Goal: Task Accomplishment & Management: Manage account settings

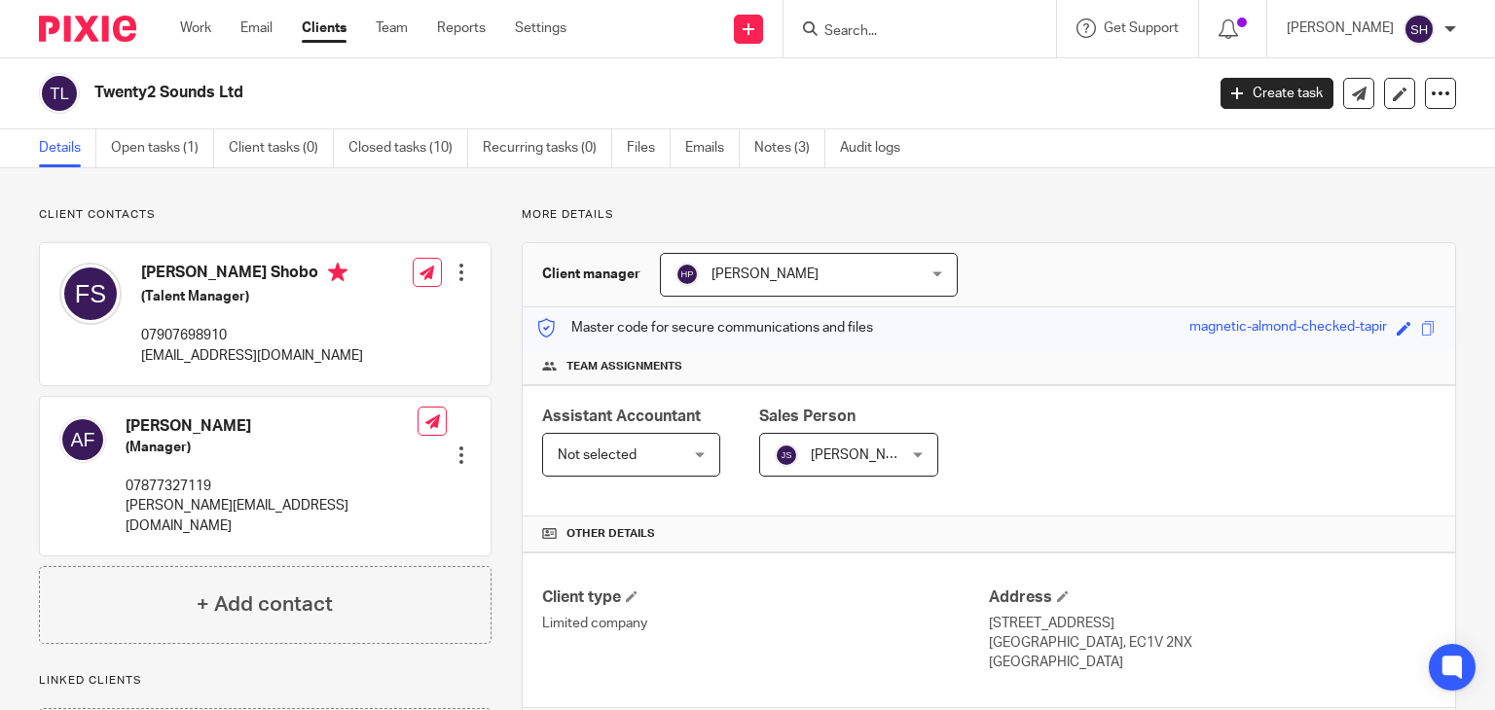
click at [838, 28] on input "Search" at bounding box center [909, 32] width 175 height 18
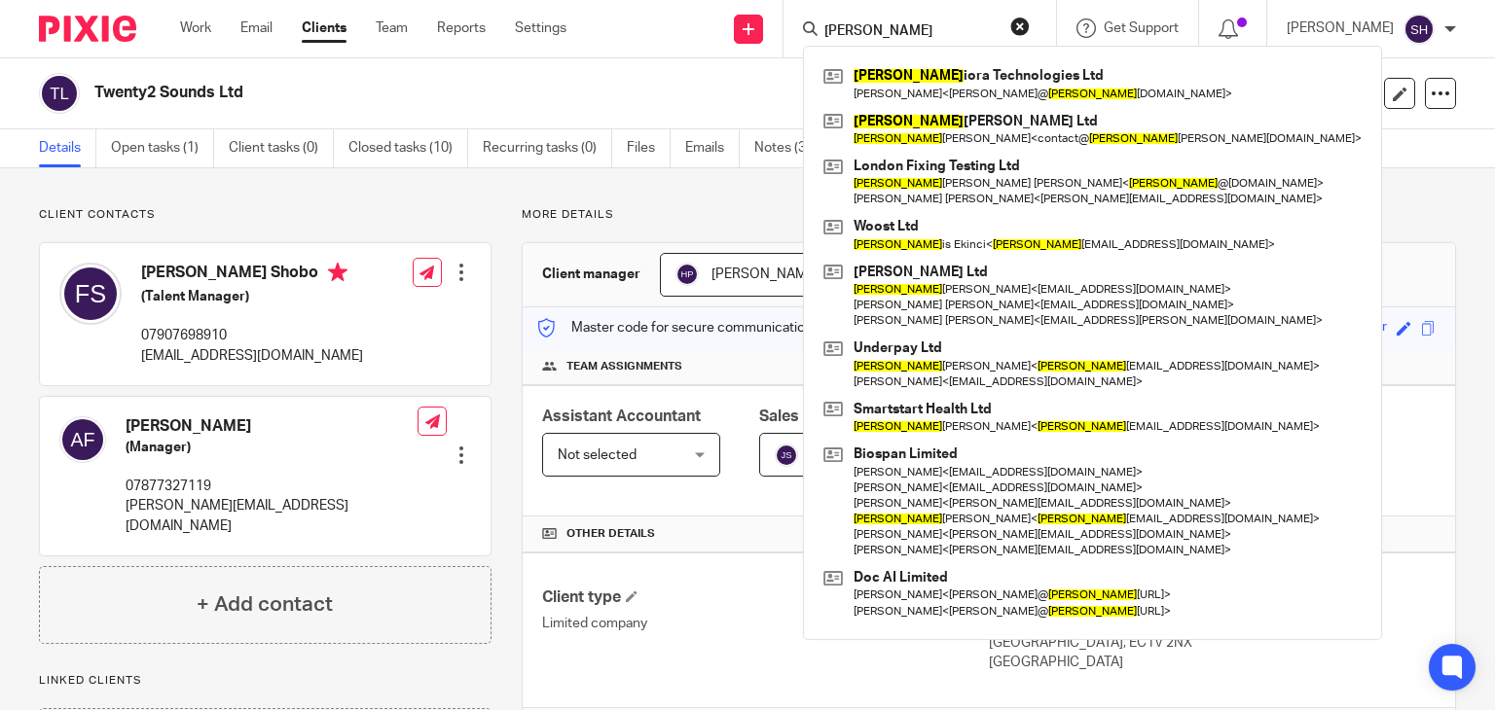
type input "mel"
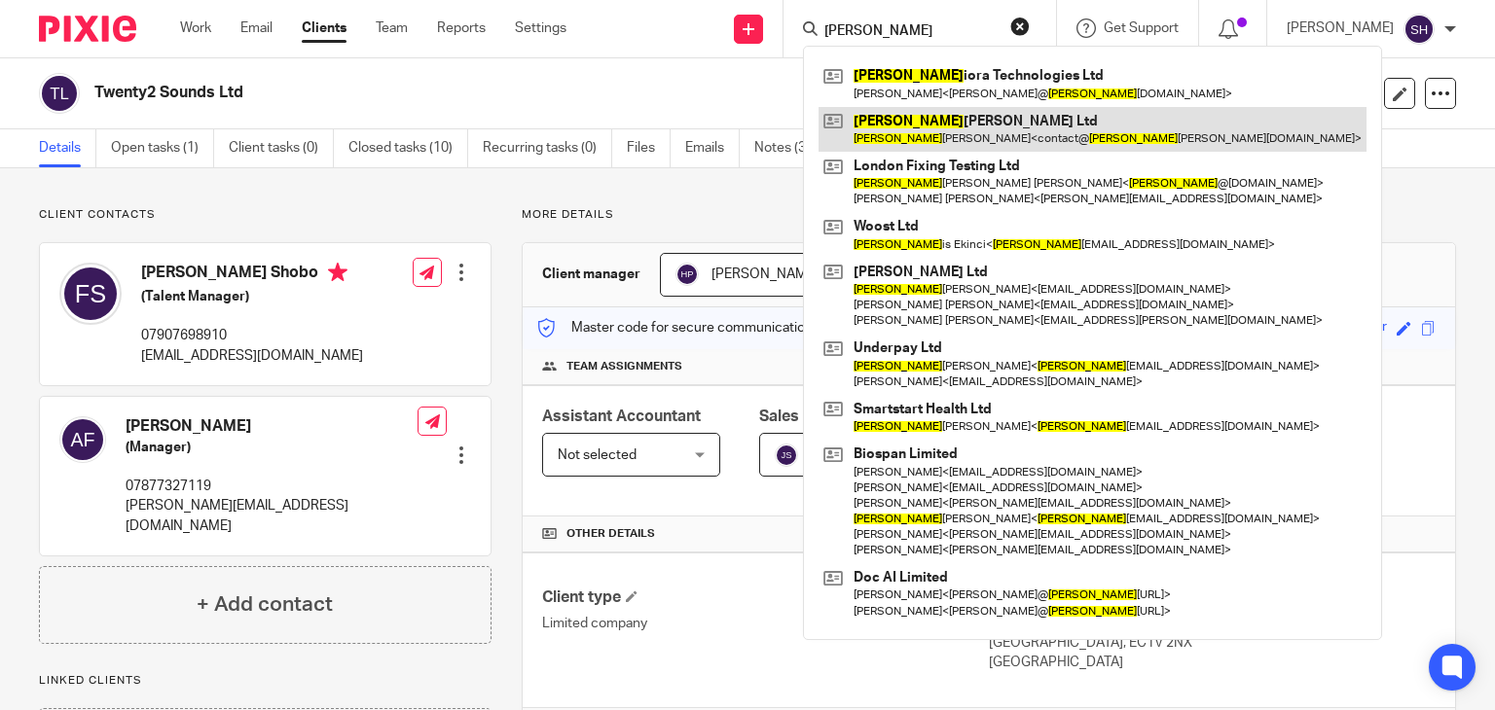
click at [895, 122] on link at bounding box center [1092, 129] width 548 height 45
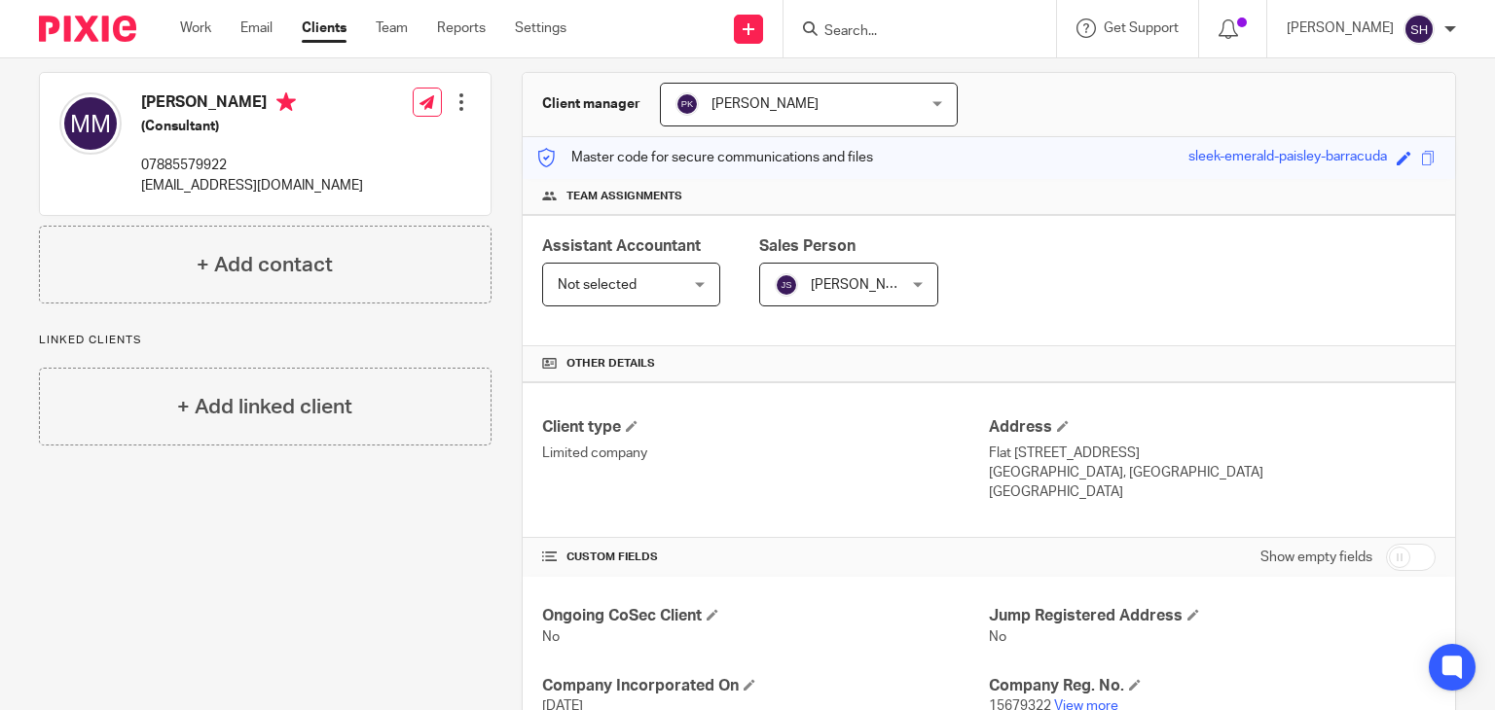
scroll to position [453, 0]
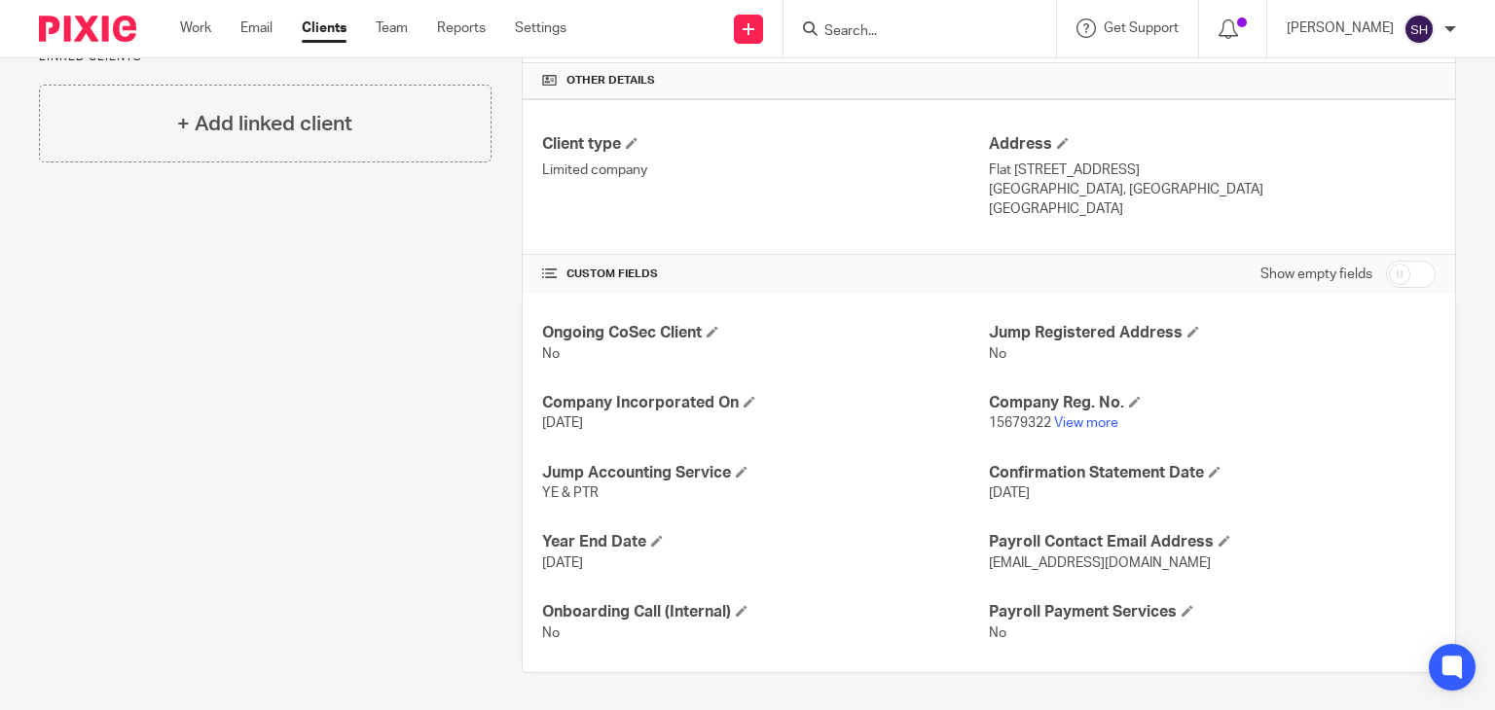
click at [1386, 275] on input "checkbox" at bounding box center [1411, 274] width 50 height 27
checkbox input "true"
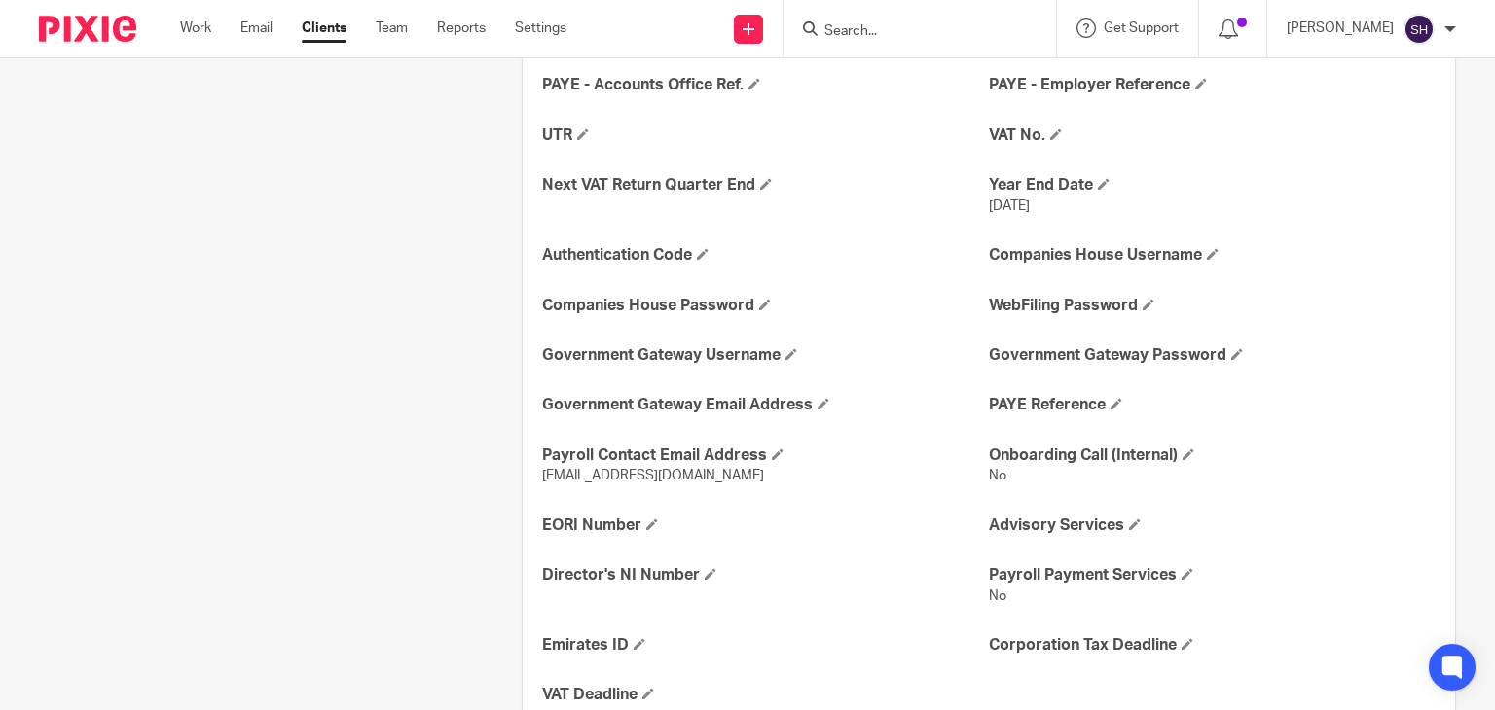
scroll to position [877, 0]
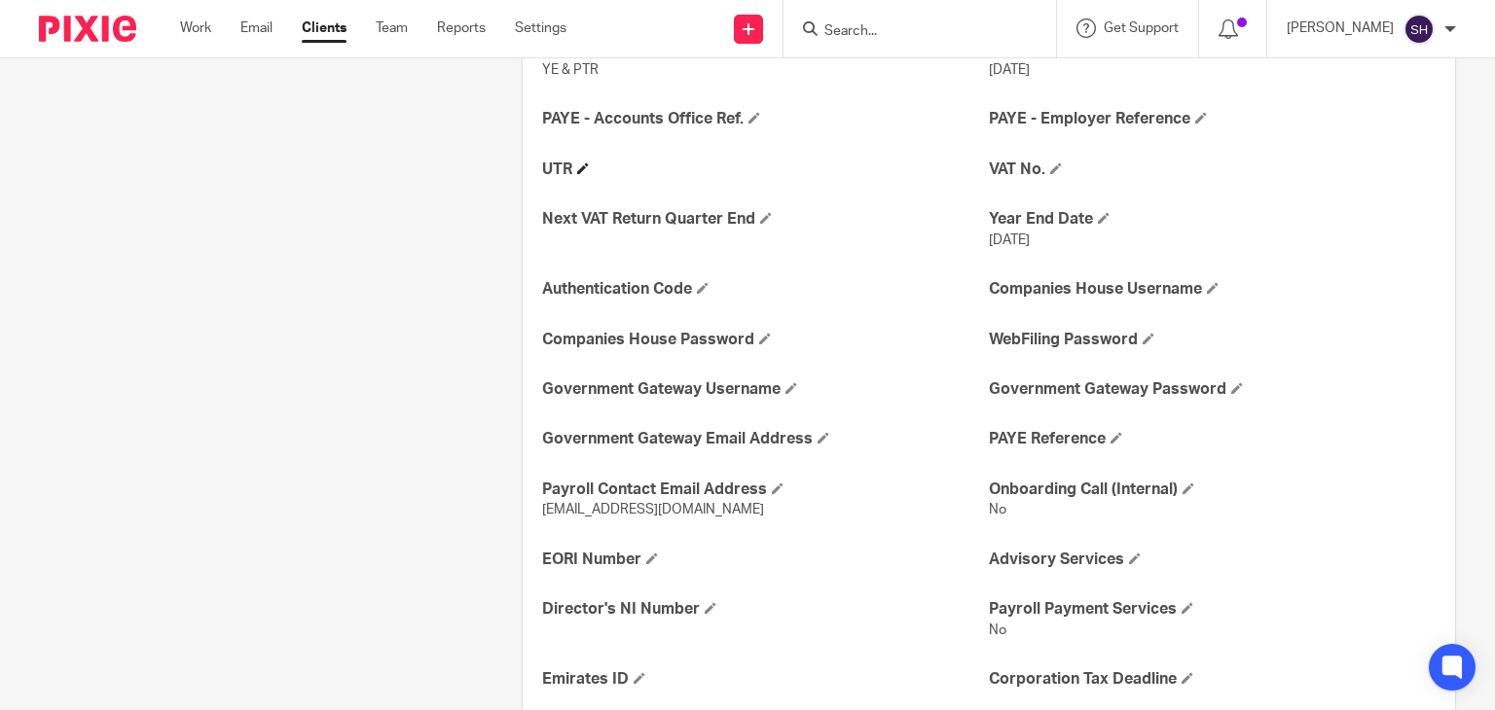
click at [584, 160] on h4 "UTR" at bounding box center [765, 170] width 447 height 20
click at [581, 165] on span at bounding box center [583, 168] width 12 height 12
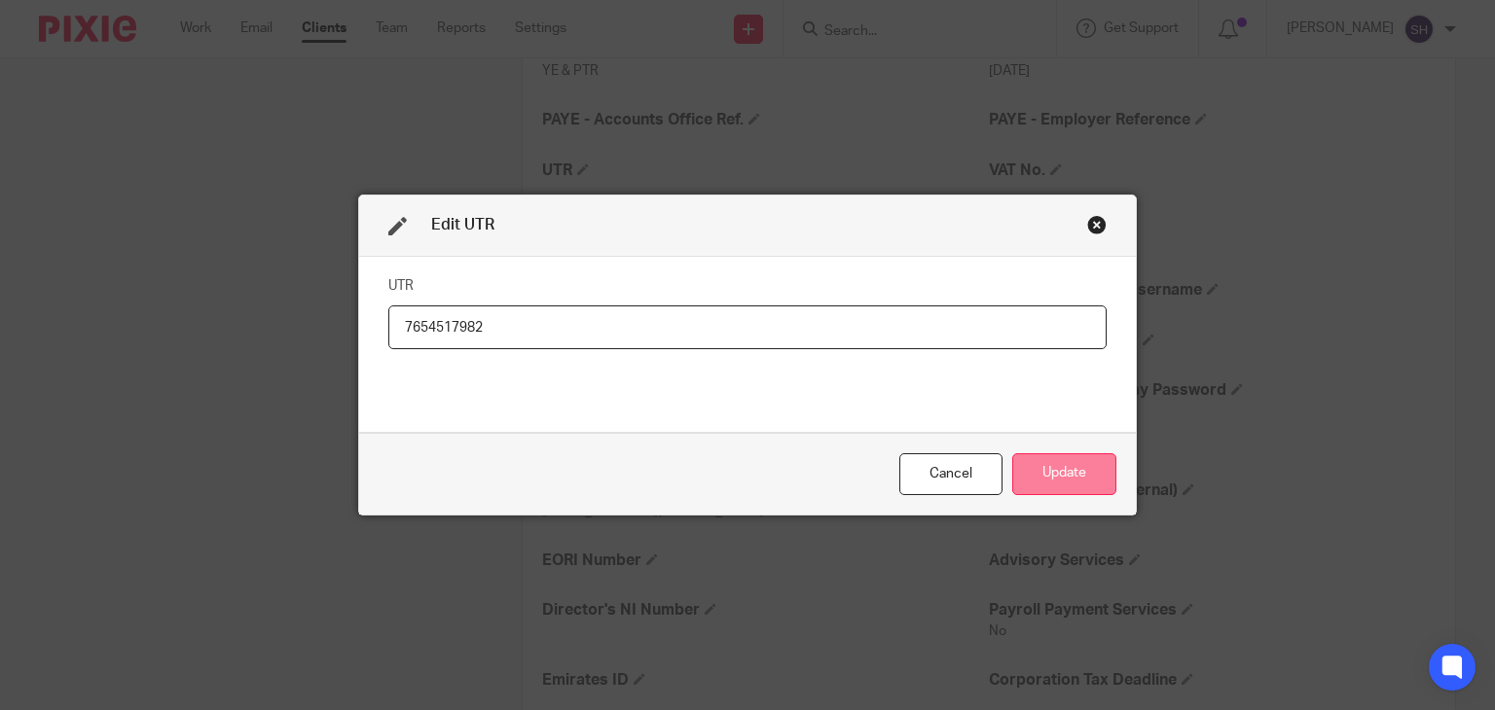
type input "7654517982"
drag, startPoint x: 1069, startPoint y: 465, endPoint x: 1105, endPoint y: 449, distance: 39.6
click at [1072, 464] on button "Update" at bounding box center [1064, 474] width 104 height 42
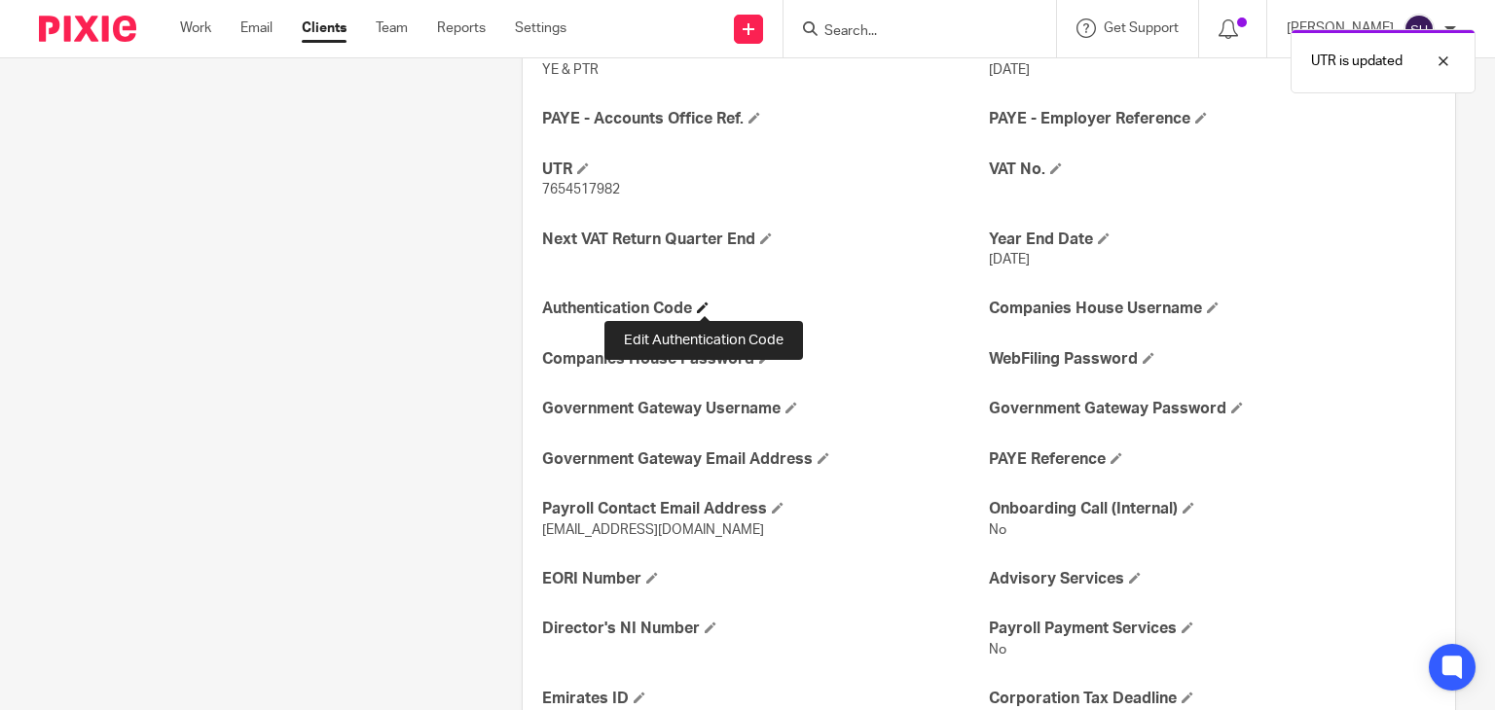
click at [702, 309] on span at bounding box center [703, 308] width 12 height 12
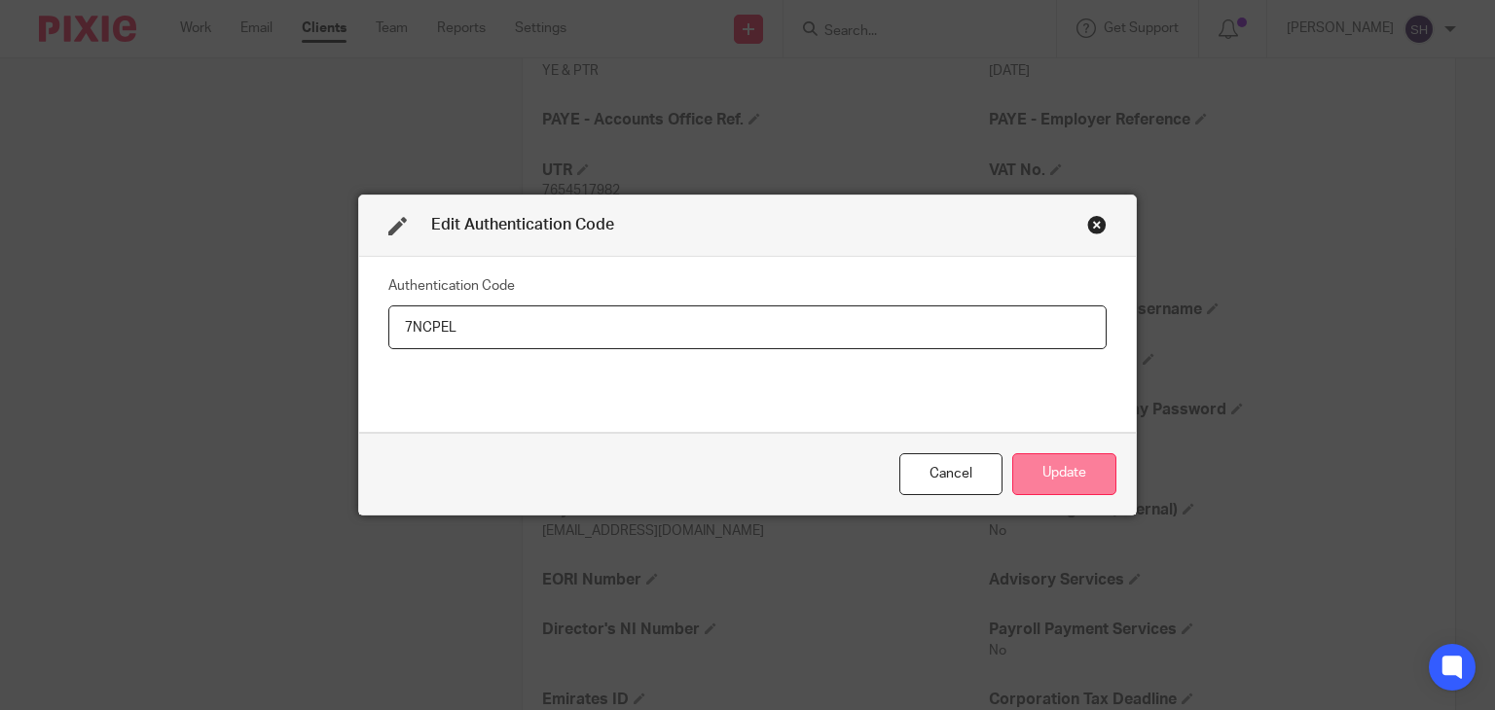
type input "7NCPEL"
drag, startPoint x: 1069, startPoint y: 472, endPoint x: 1340, endPoint y: 395, distance: 281.2
click at [1072, 470] on button "Update" at bounding box center [1064, 474] width 104 height 42
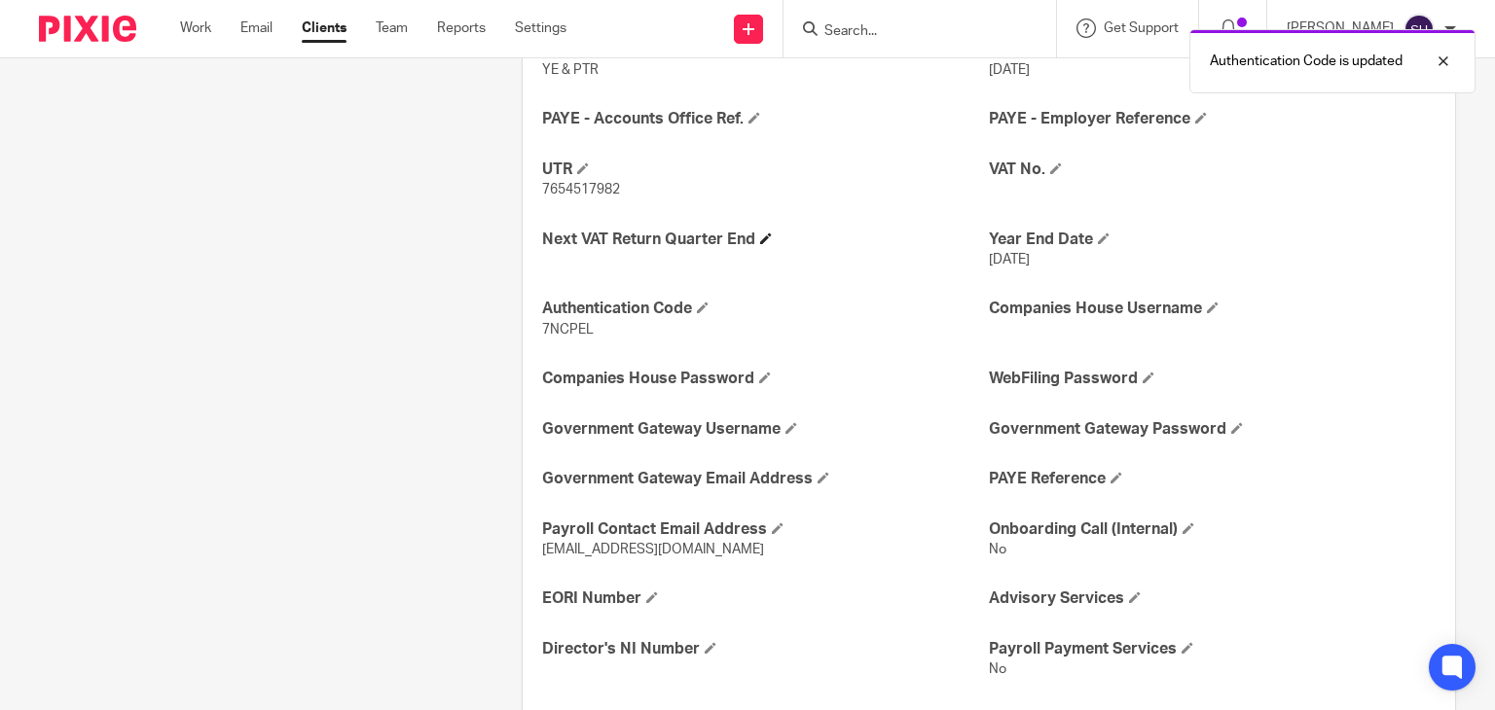
click at [750, 246] on h4 "Next VAT Return Quarter End" at bounding box center [765, 240] width 447 height 20
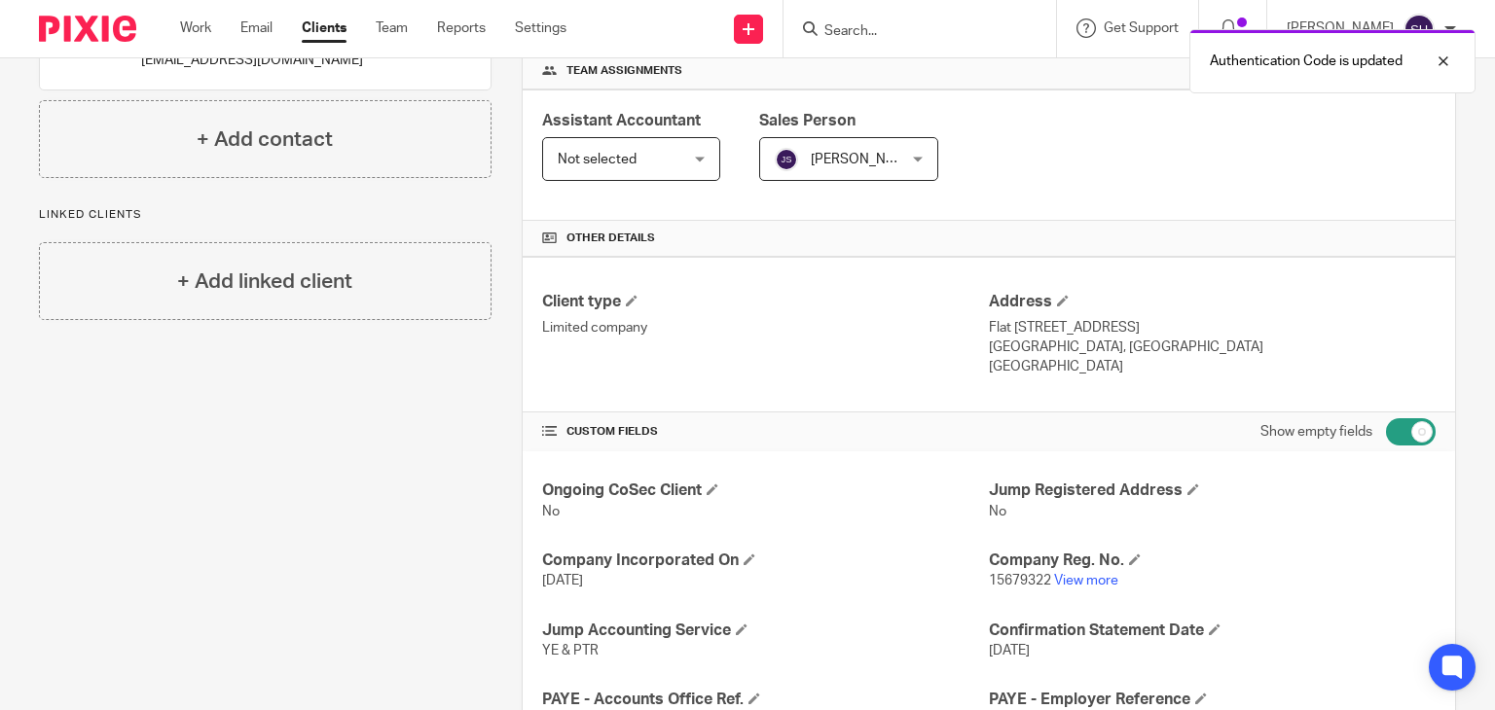
scroll to position [293, 0]
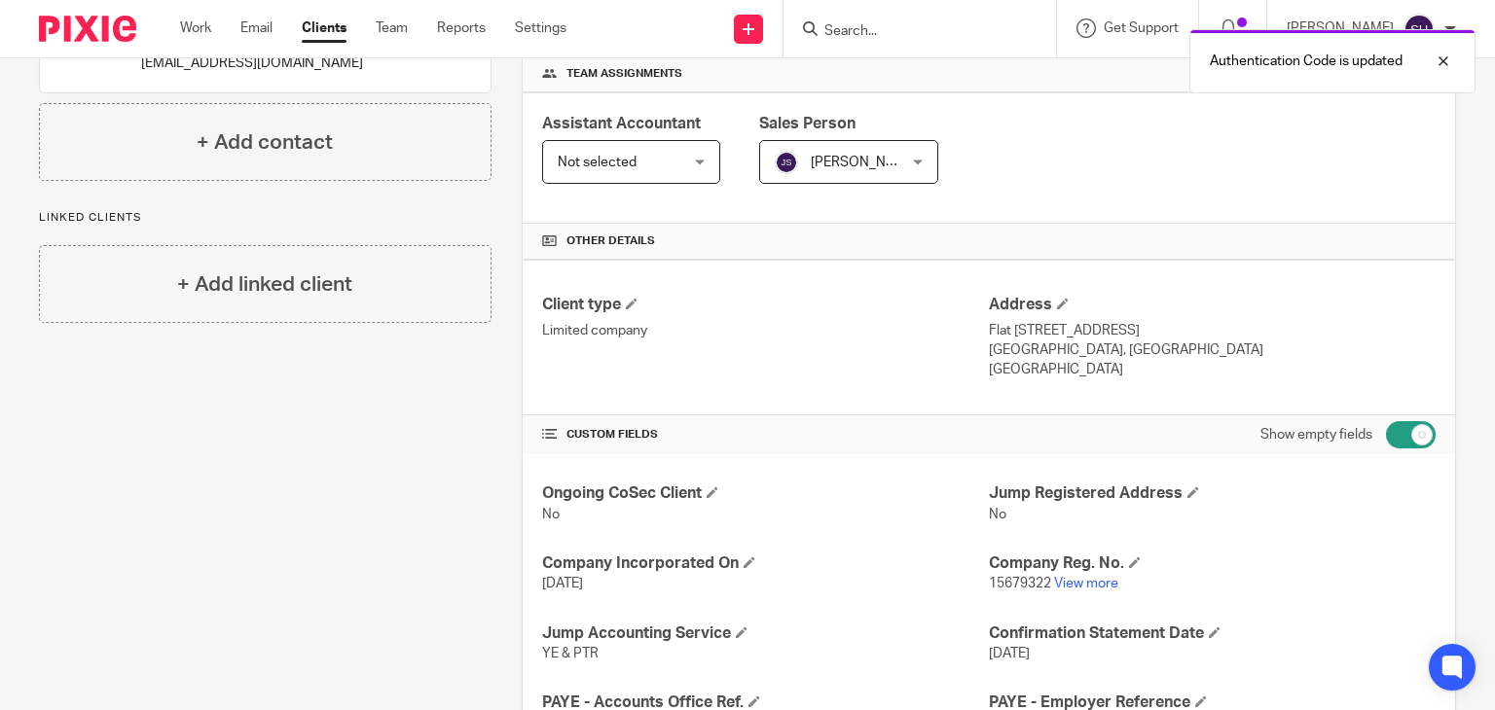
click at [1414, 430] on input "checkbox" at bounding box center [1411, 434] width 50 height 27
checkbox input "false"
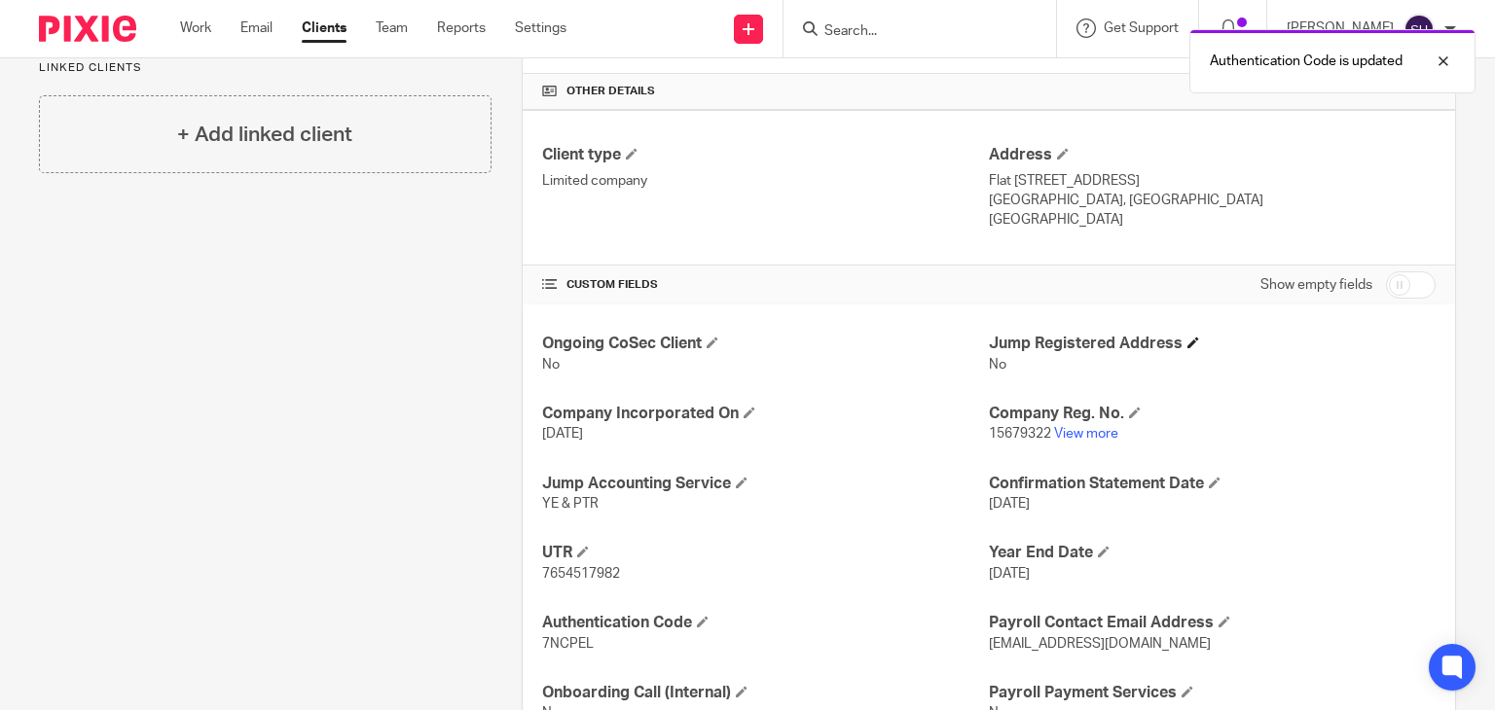
scroll to position [523, 0]
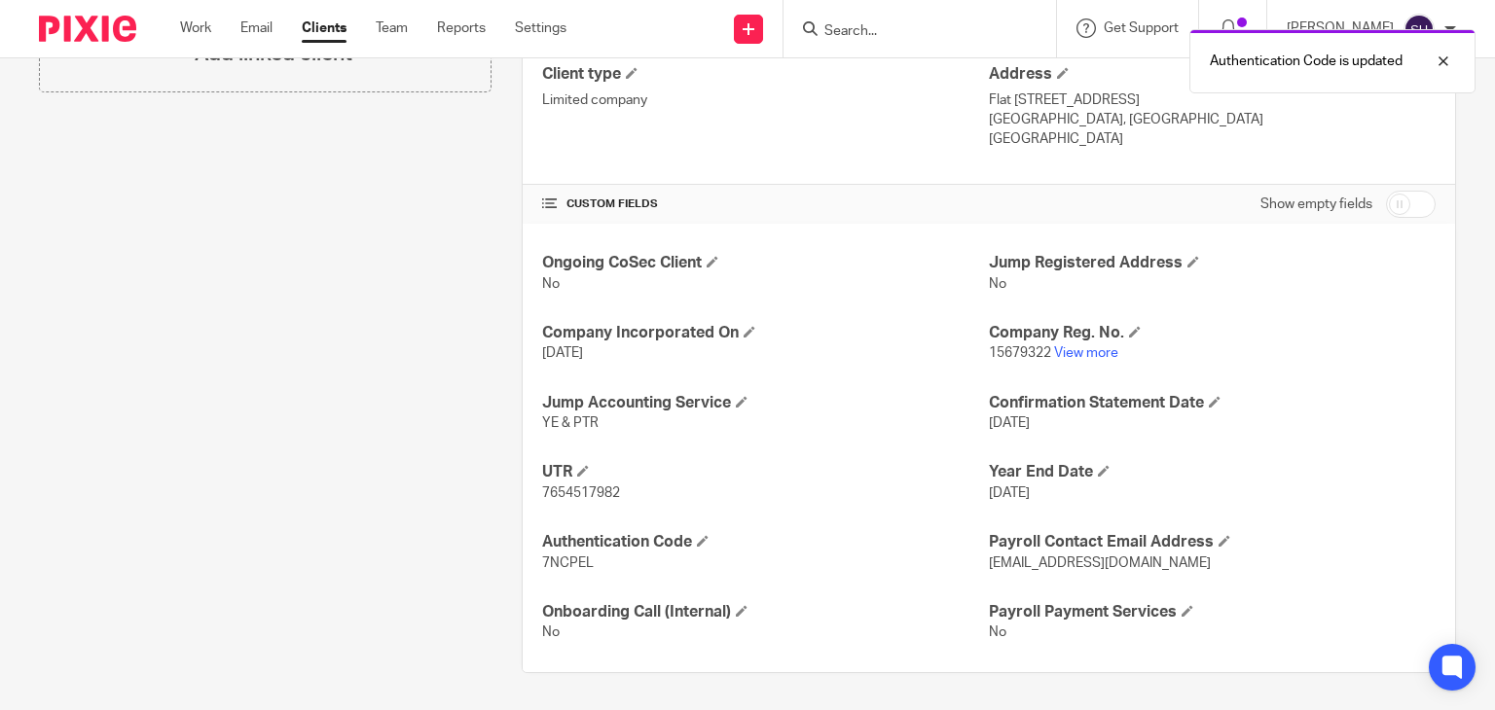
click at [1344, 344] on p "15679322 View more" at bounding box center [1212, 352] width 447 height 19
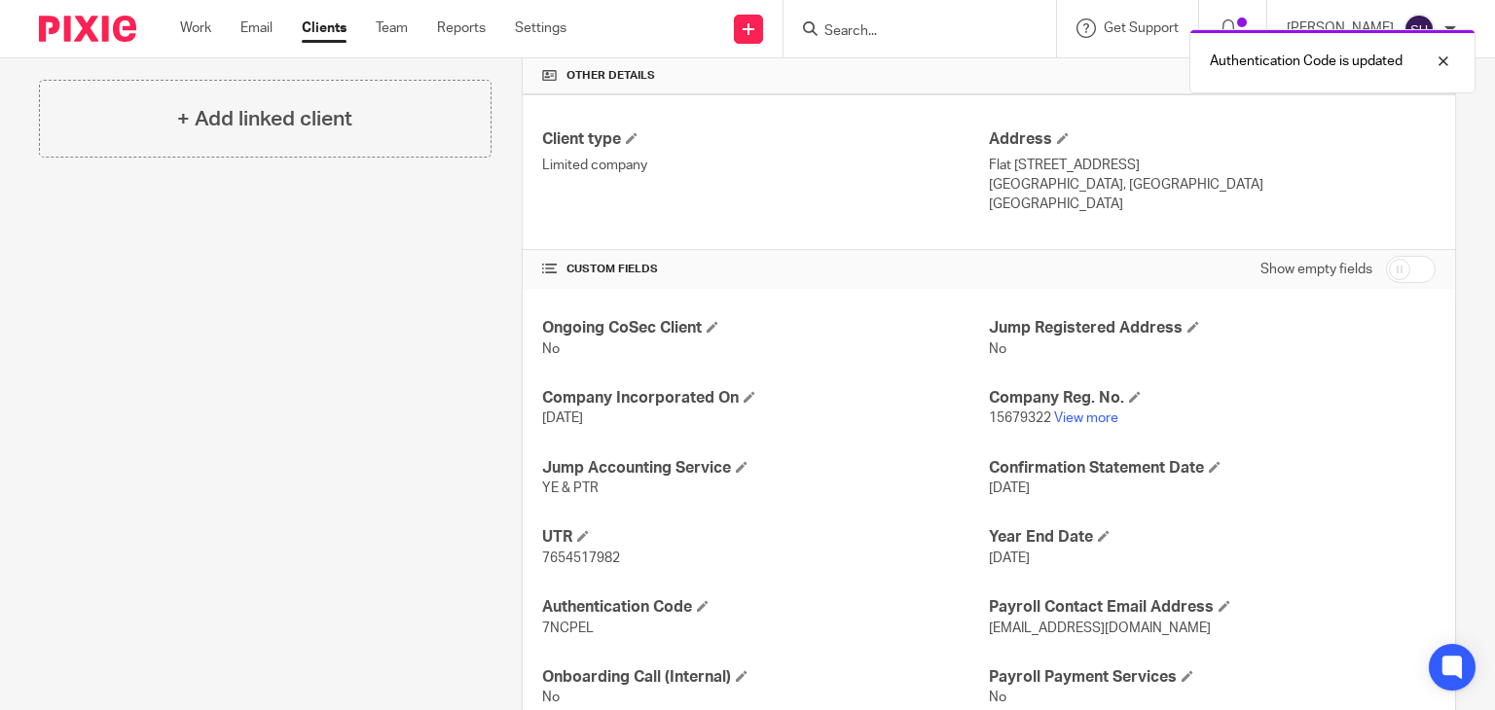
scroll to position [329, 0]
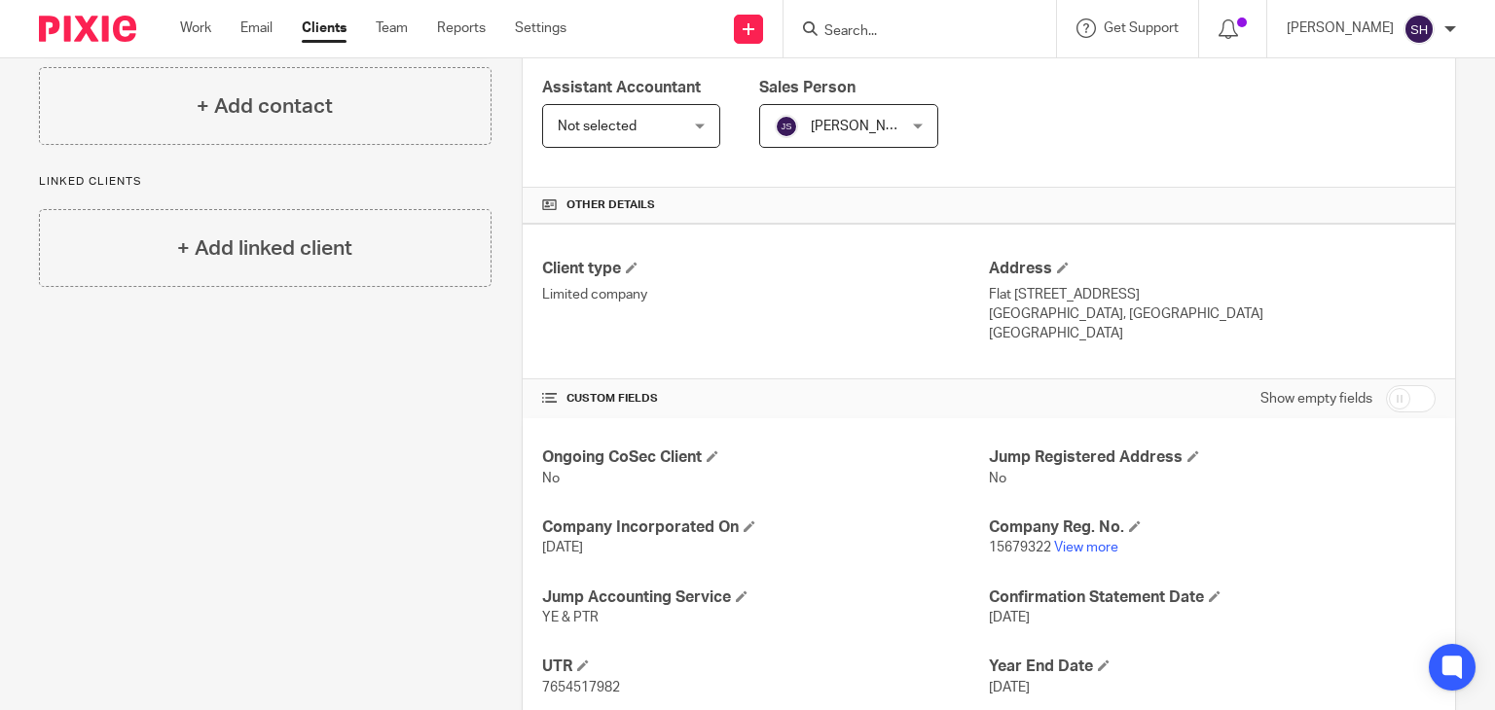
click at [865, 27] on input "Search" at bounding box center [909, 32] width 175 height 18
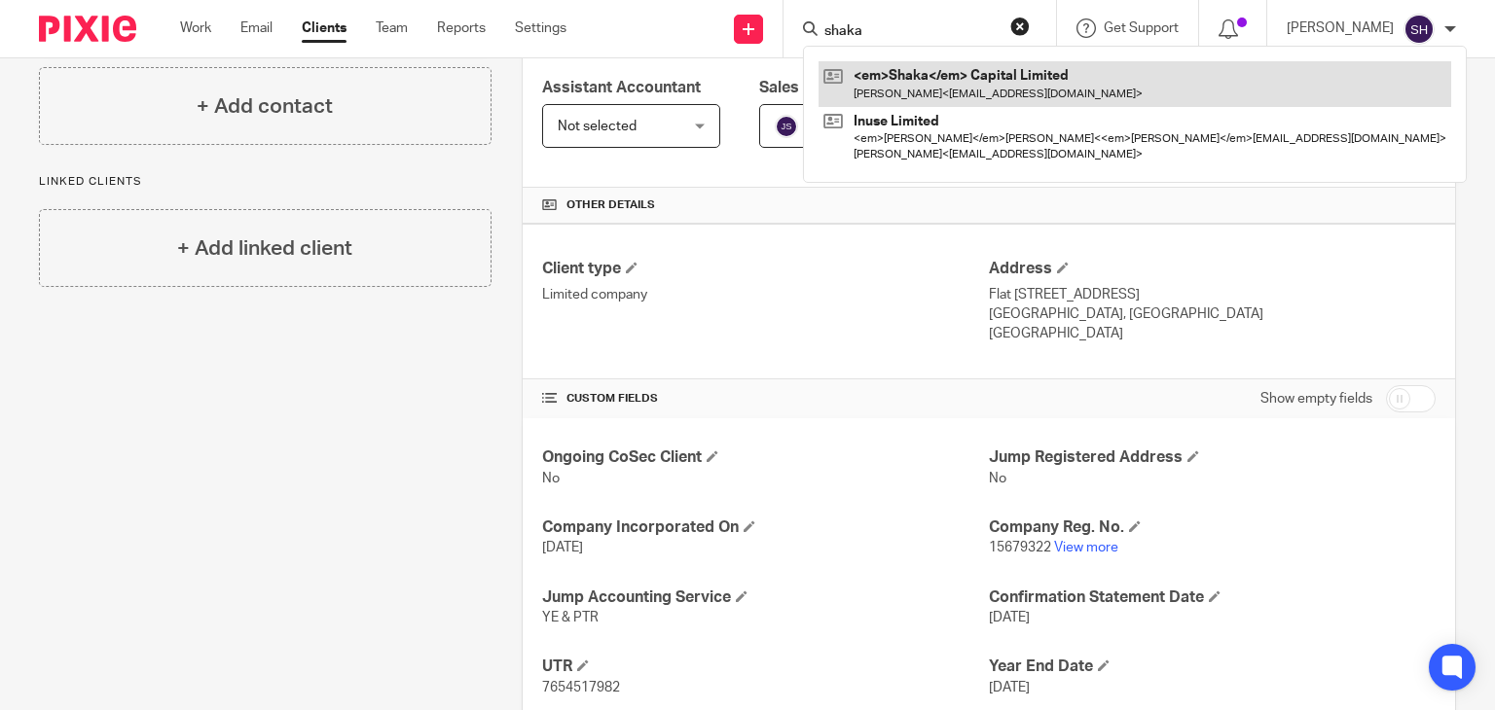
type input "shaka"
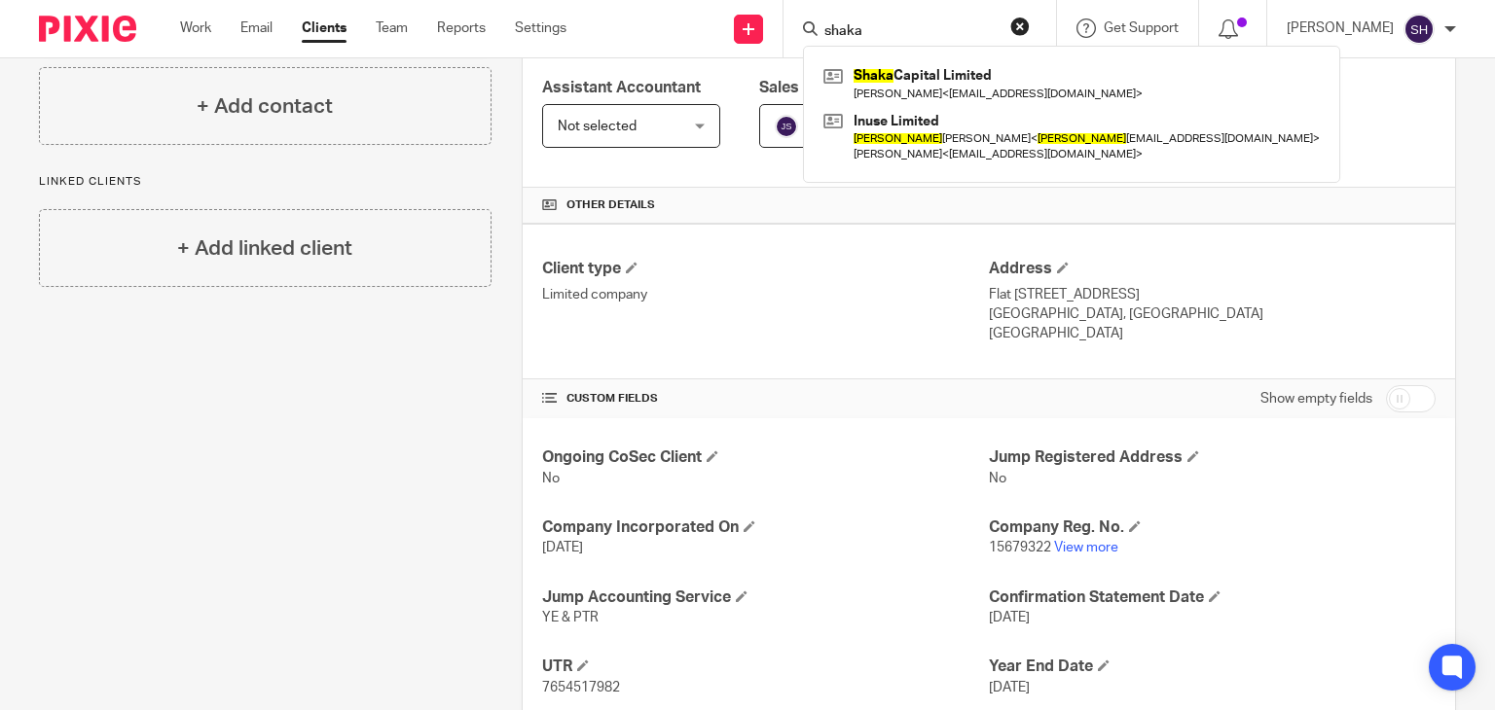
drag, startPoint x: 946, startPoint y: 83, endPoint x: 1494, endPoint y: 300, distance: 589.2
click at [946, 83] on link at bounding box center [1071, 83] width 506 height 45
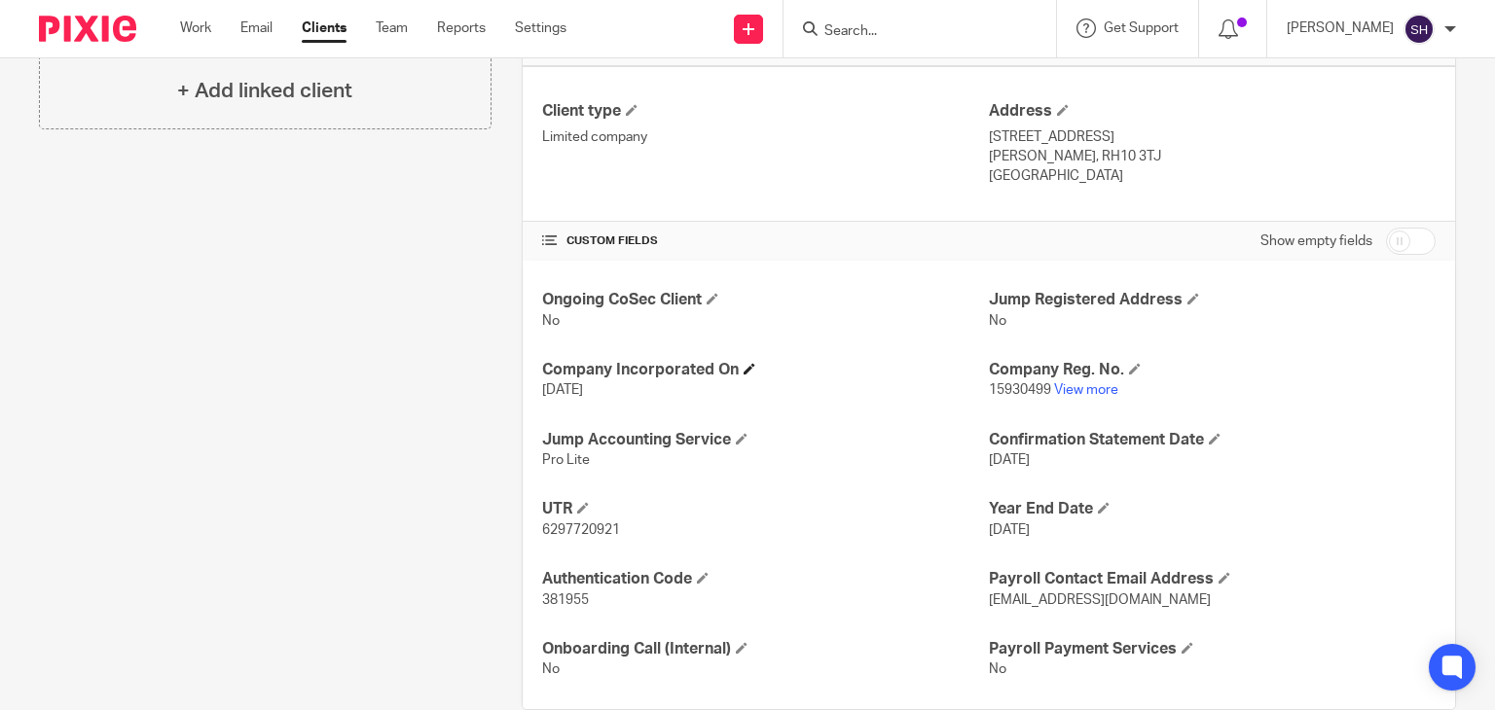
scroll to position [523, 0]
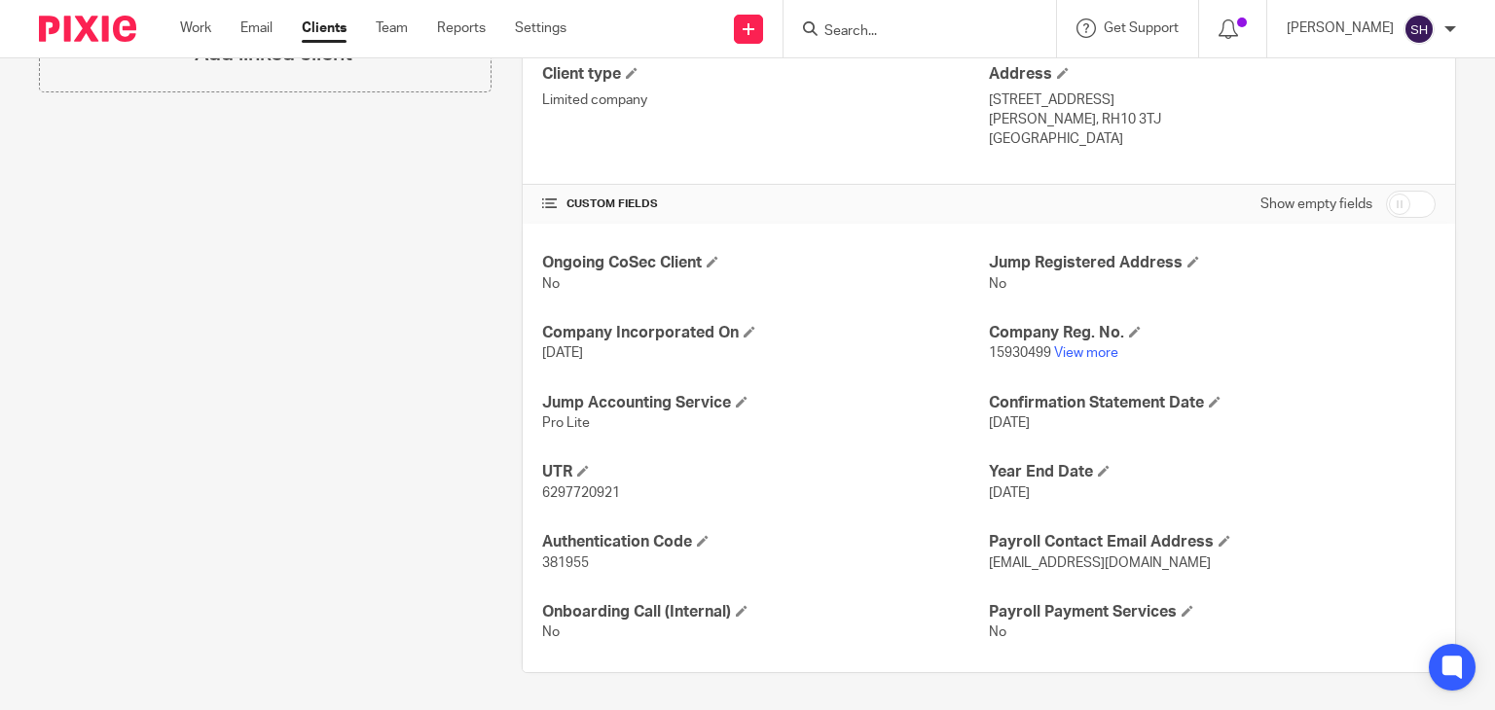
click at [1377, 419] on p "10 Dec 2025" at bounding box center [1212, 423] width 447 height 19
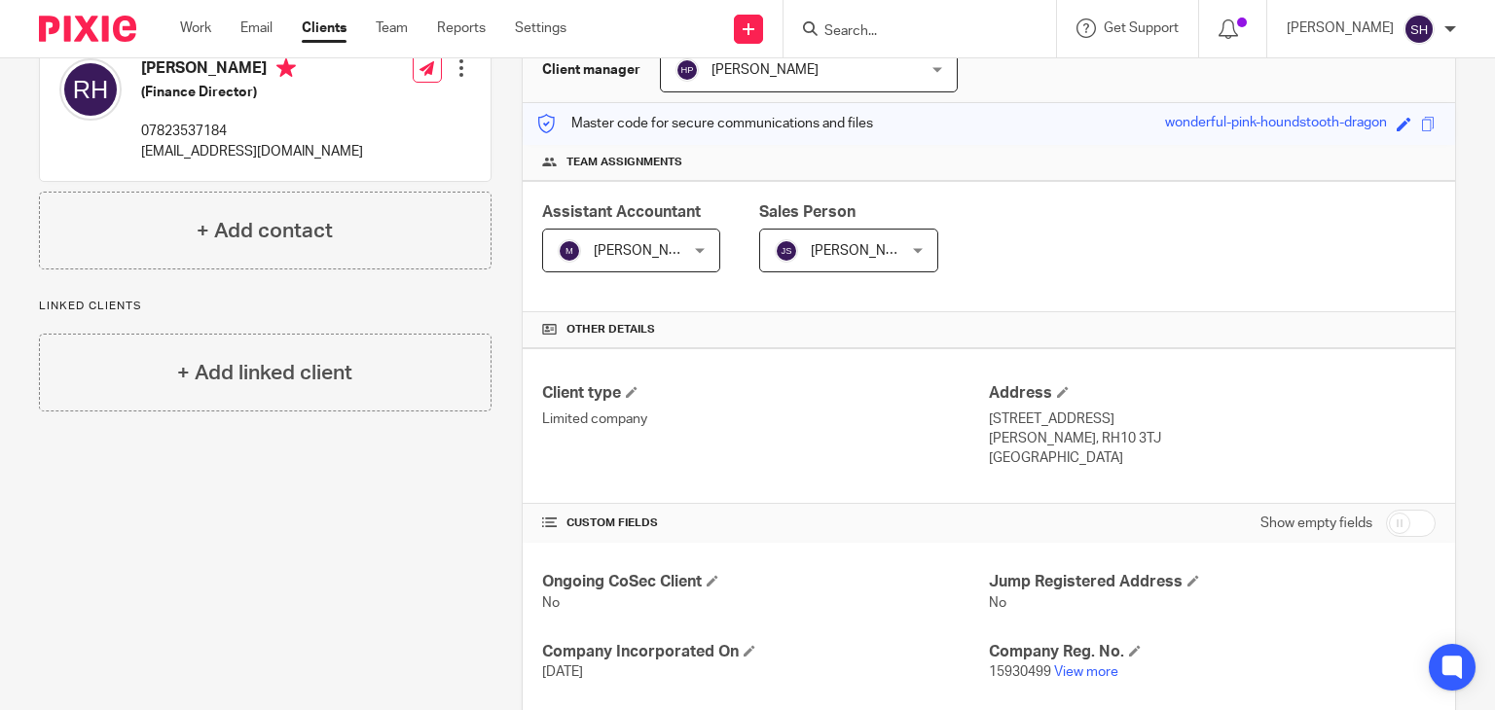
scroll to position [0, 0]
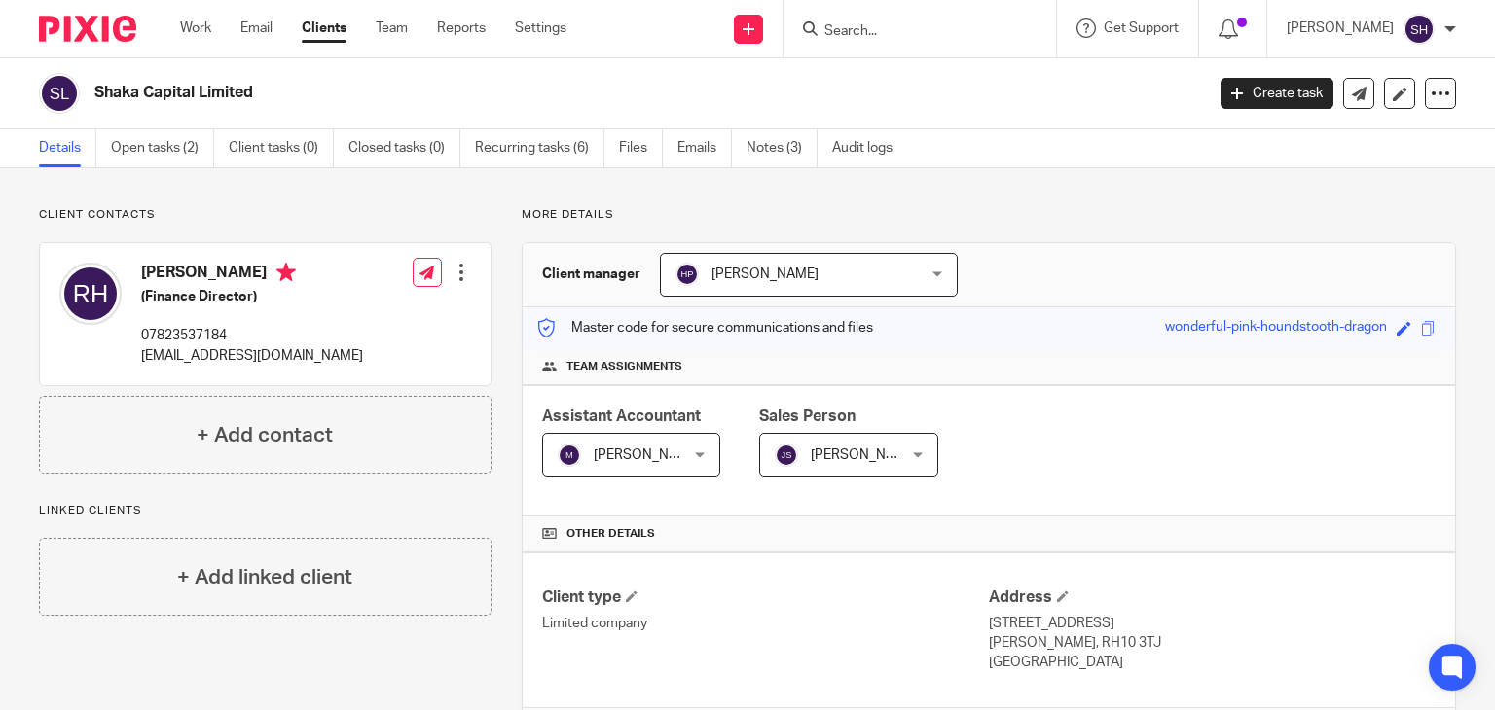
click at [1218, 421] on div "Assistant Accountant Mithun K Mithun K Not selected Aashish A Abinandhana P.K A…" at bounding box center [989, 450] width 932 height 131
click at [1219, 421] on div "Assistant Accountant Mithun K Mithun K Not selected Aashish A Abinandhana P.K A…" at bounding box center [989, 450] width 932 height 131
click at [886, 30] on input "Search" at bounding box center [909, 32] width 175 height 18
paste input "ESF Talent Solutions Limited"
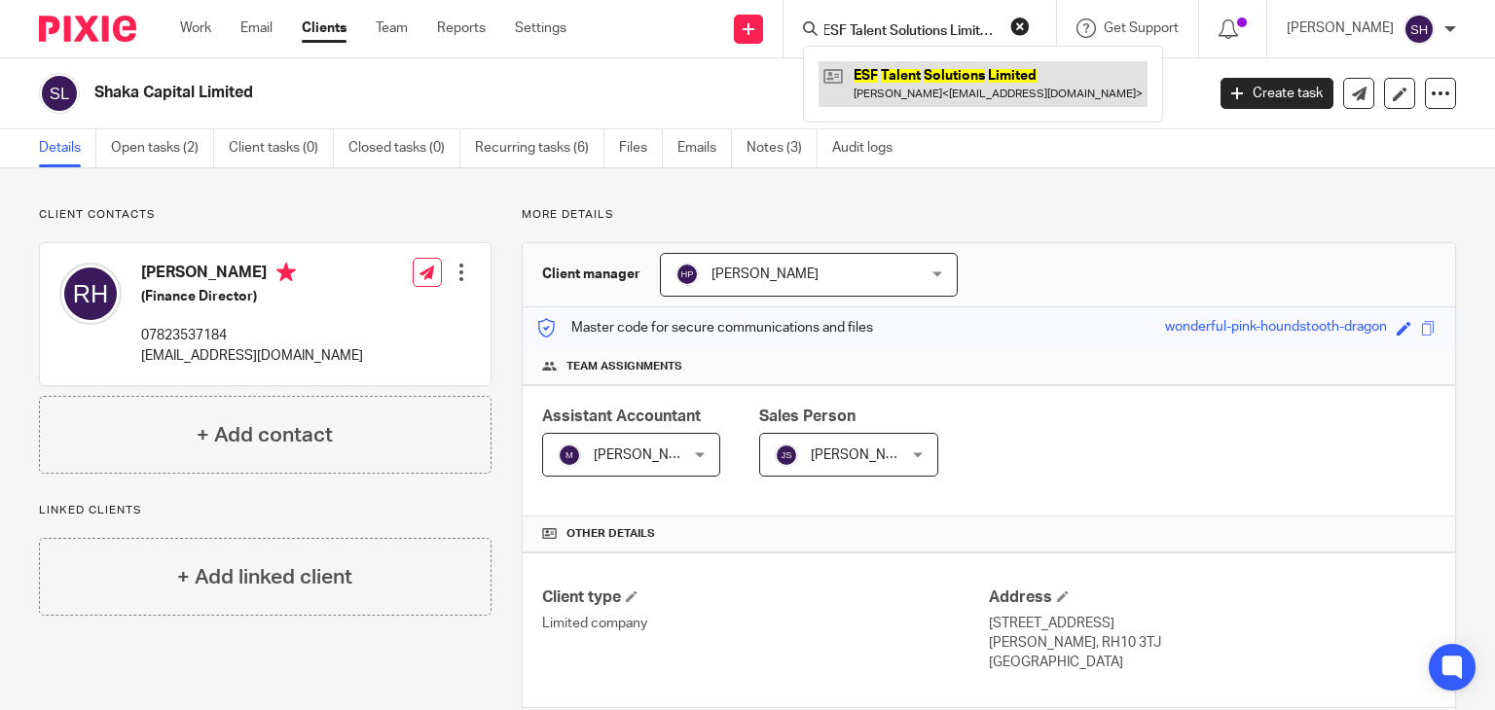
type input "ESF Talent Solutions Limited"
click at [912, 83] on link at bounding box center [982, 83] width 329 height 45
